Goal: Transaction & Acquisition: Book appointment/travel/reservation

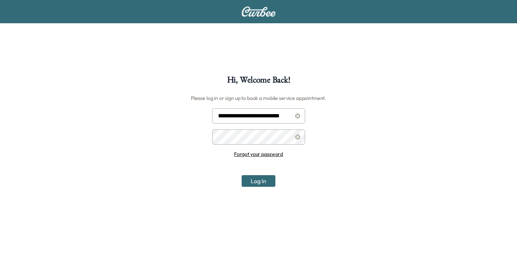
click at [254, 115] on input "**********" at bounding box center [258, 115] width 93 height 15
type input "**********"
click at [266, 183] on button "Log In" at bounding box center [259, 181] width 34 height 12
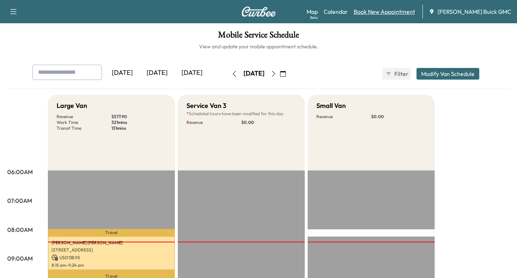
click at [387, 13] on link "Book New Appointment" at bounding box center [384, 11] width 61 height 9
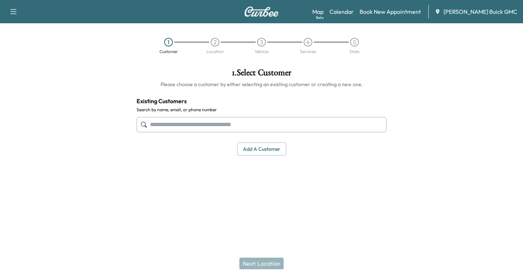
click at [162, 124] on input "text" at bounding box center [262, 124] width 250 height 15
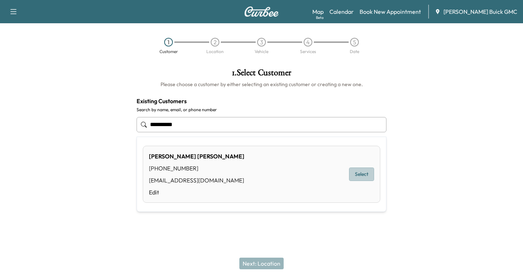
click at [362, 172] on button "Select" at bounding box center [361, 173] width 25 height 13
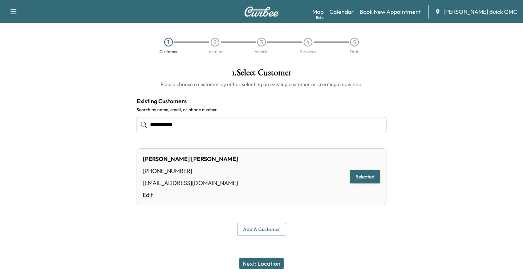
type input "**********"
click at [266, 260] on button "Next: Location" at bounding box center [261, 263] width 44 height 12
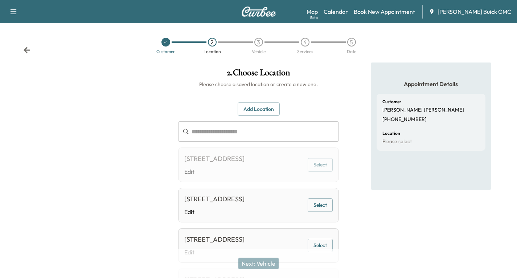
scroll to position [36, 0]
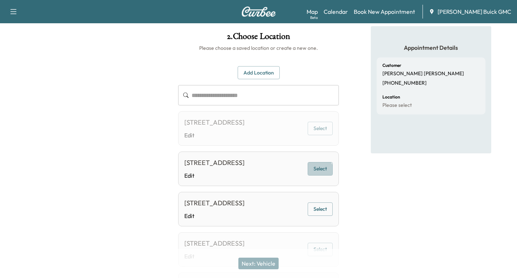
click at [320, 175] on button "Select" at bounding box center [320, 168] width 25 height 13
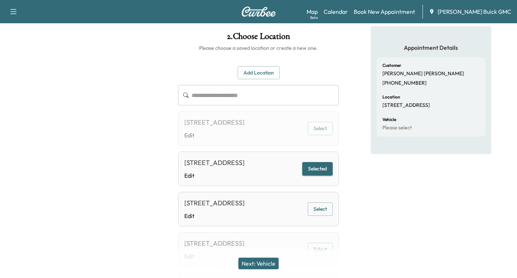
click at [269, 264] on button "Next: Vehicle" at bounding box center [259, 263] width 40 height 12
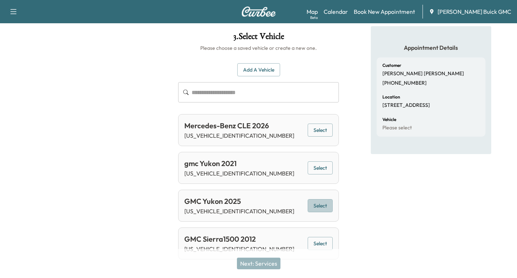
click at [321, 202] on button "Select" at bounding box center [320, 205] width 25 height 13
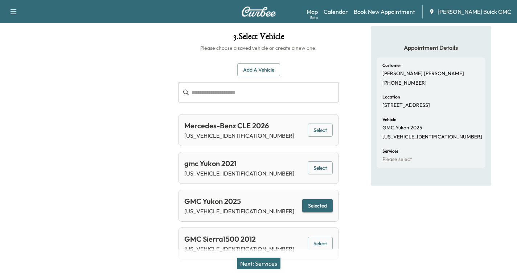
click at [265, 265] on button "Next: Services" at bounding box center [259, 263] width 44 height 12
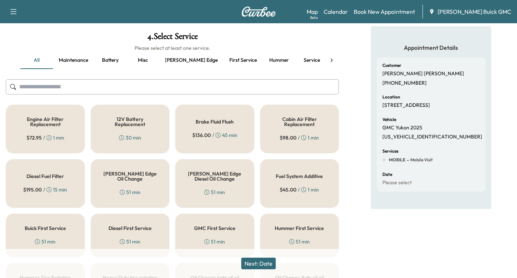
click at [141, 183] on div "Ewing Edge Oil Change 51 min" at bounding box center [130, 183] width 79 height 49
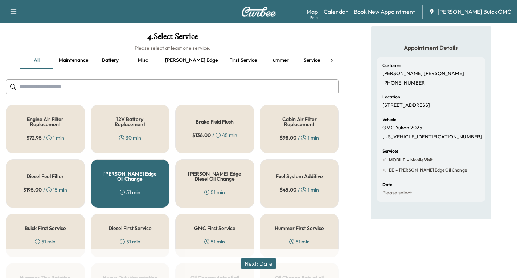
click at [267, 264] on button "Next: Date" at bounding box center [258, 263] width 34 height 12
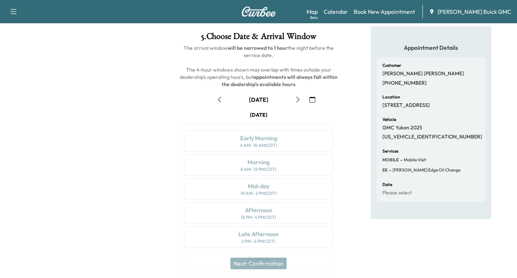
click at [312, 102] on icon "button" at bounding box center [313, 100] width 6 height 6
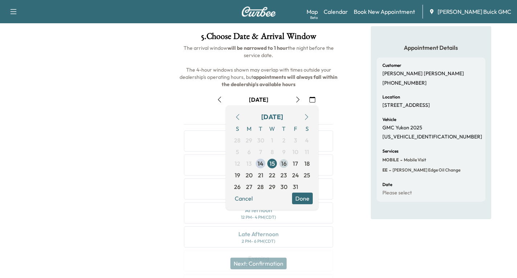
click at [282, 165] on span "16" at bounding box center [283, 163] width 5 height 9
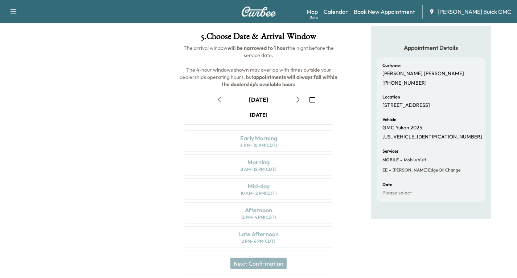
click at [298, 101] on icon "button" at bounding box center [298, 100] width 6 height 6
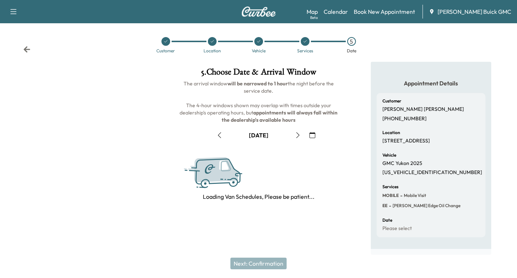
click at [298, 132] on icon "button" at bounding box center [298, 135] width 6 height 6
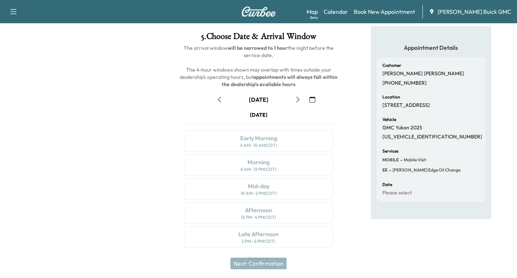
click at [298, 101] on icon "button" at bounding box center [298, 100] width 6 height 6
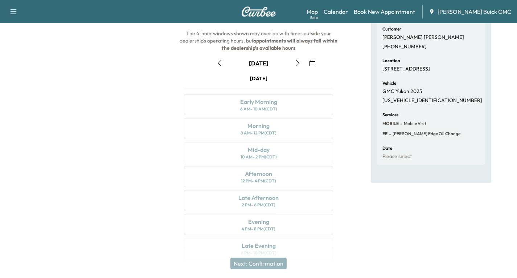
click at [297, 66] on icon "button" at bounding box center [298, 63] width 6 height 6
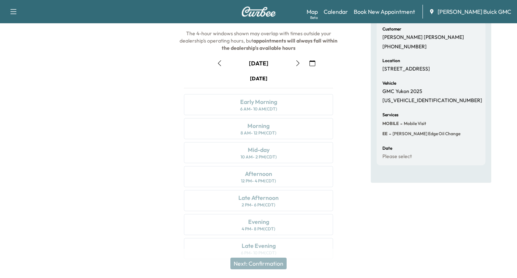
click at [297, 66] on icon "button" at bounding box center [298, 63] width 6 height 6
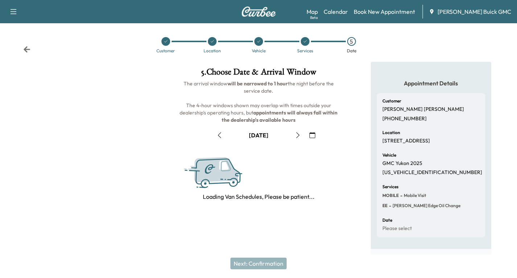
scroll to position [7, 0]
click at [297, 68] on h1 "5 . Choose Date & Arrival Window" at bounding box center [258, 74] width 161 height 12
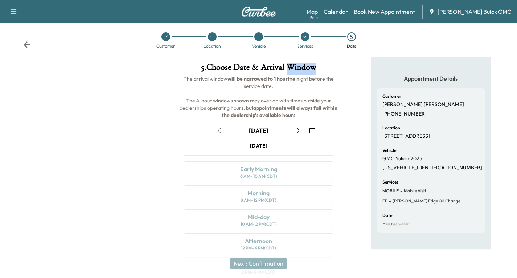
scroll to position [0, 0]
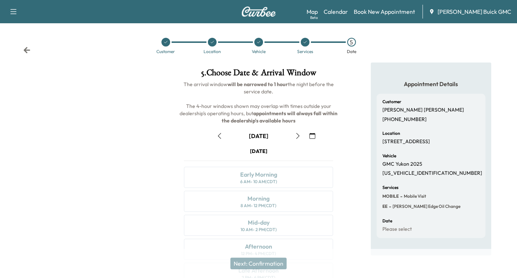
drag, startPoint x: 150, startPoint y: 133, endPoint x: 27, endPoint y: 77, distance: 135.3
click at [149, 133] on div at bounding box center [86, 201] width 172 height 278
click at [10, 13] on icon "button" at bounding box center [13, 11] width 9 height 9
click at [25, 42] on button "Log Out" at bounding box center [25, 41] width 27 height 12
